Goal: Task Accomplishment & Management: Use online tool/utility

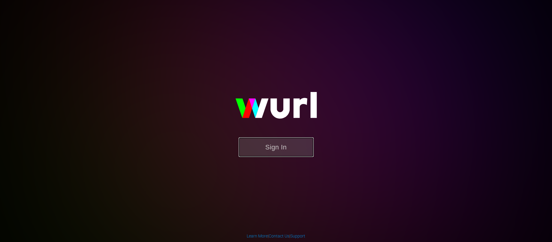
click at [281, 152] on button "Sign In" at bounding box center [276, 147] width 75 height 20
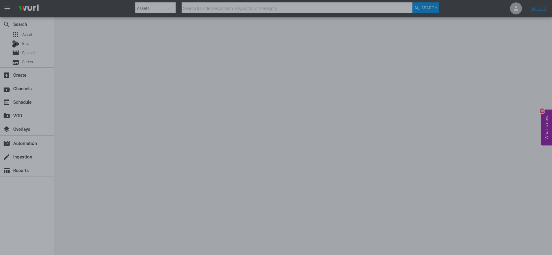
click at [408, 156] on div at bounding box center [276, 127] width 552 height 255
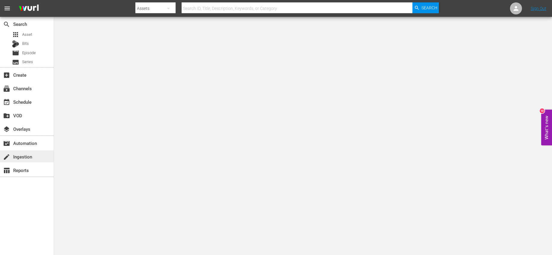
click at [35, 152] on div "create Ingestion" at bounding box center [27, 156] width 54 height 12
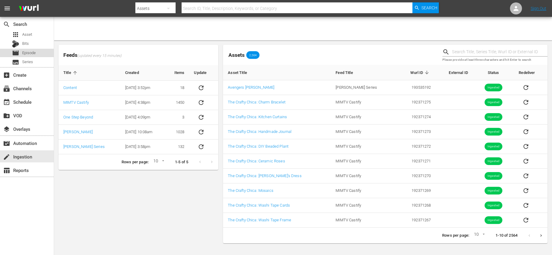
click at [30, 49] on div "movie Episode" at bounding box center [24, 53] width 24 height 8
